Goal: Entertainment & Leisure: Consume media (video, audio)

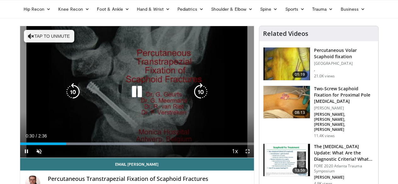
scroll to position [23, 0]
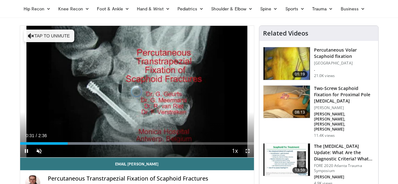
click at [254, 157] on span "Video Player" at bounding box center [248, 151] width 13 height 13
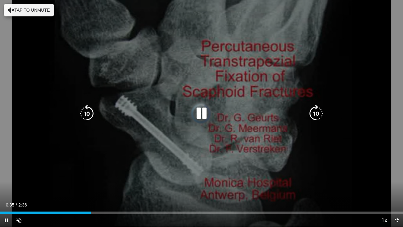
click at [202, 116] on icon "Video Player" at bounding box center [202, 114] width 18 height 18
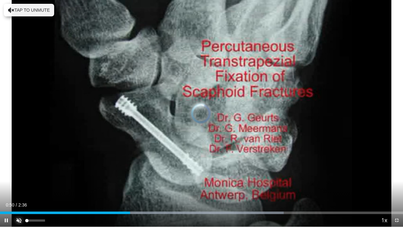
click at [17, 184] on span "Video Player" at bounding box center [19, 220] width 13 height 13
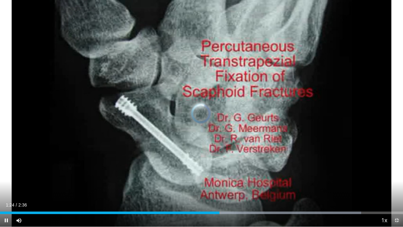
click at [395, 184] on span "Video Player" at bounding box center [397, 220] width 13 height 13
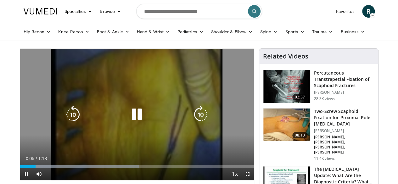
click at [129, 123] on icon "Video Player" at bounding box center [137, 115] width 18 height 18
